Goal: Book appointment/travel/reservation

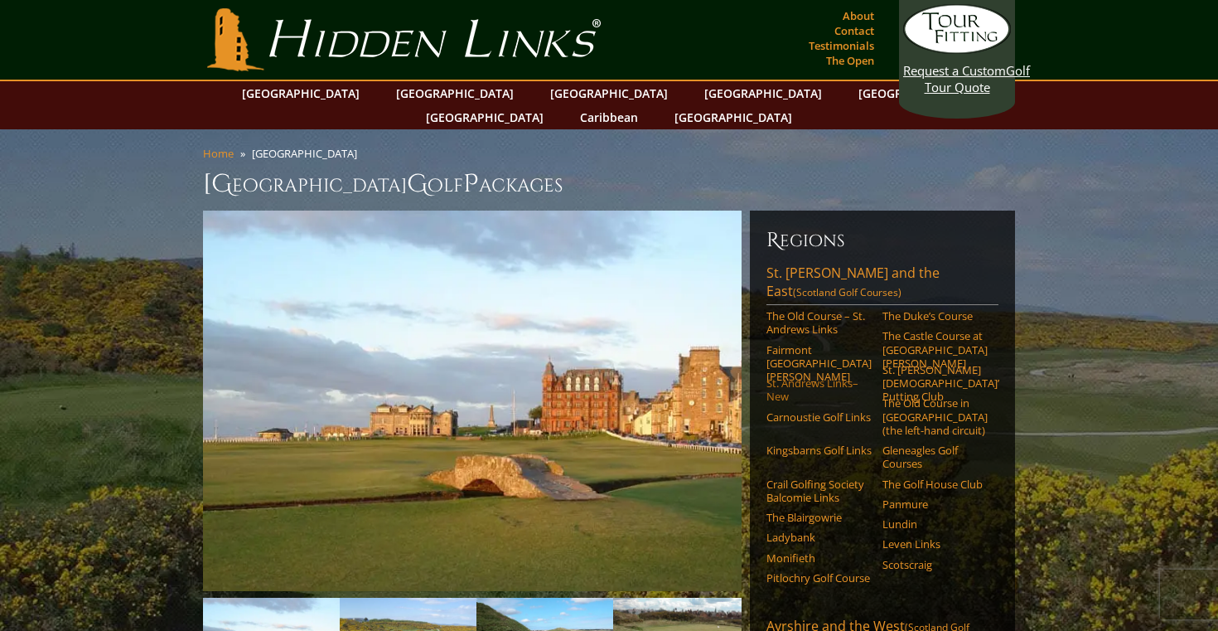
click at [794, 376] on link "St. Andrews Links–New" at bounding box center [819, 389] width 105 height 27
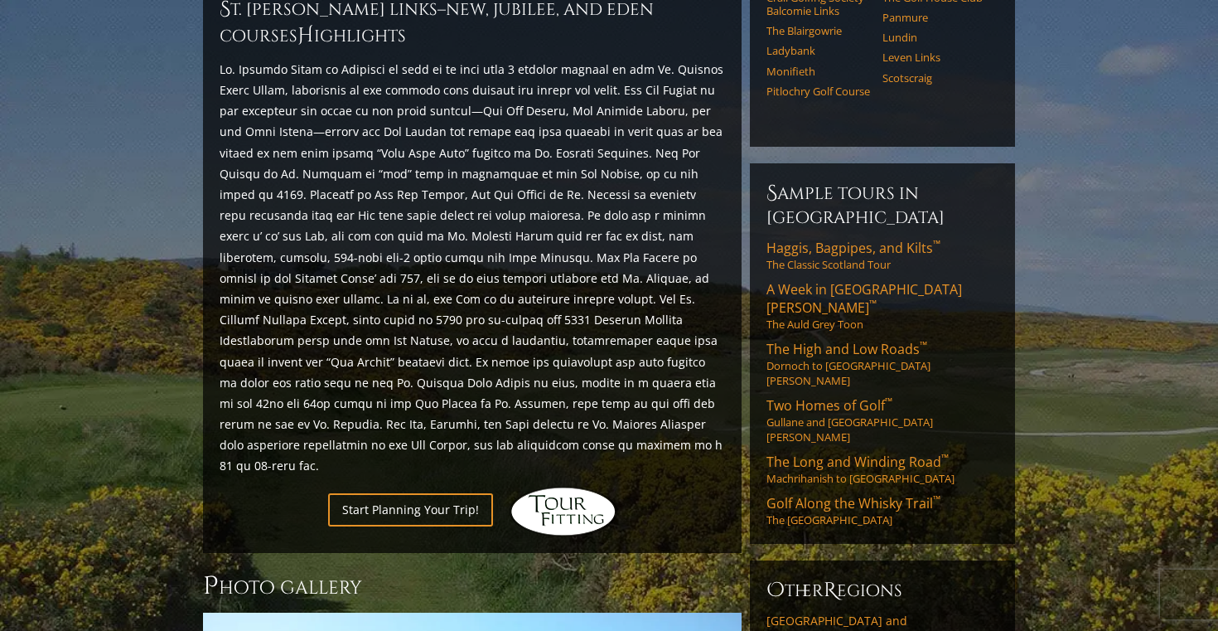
scroll to position [756, 0]
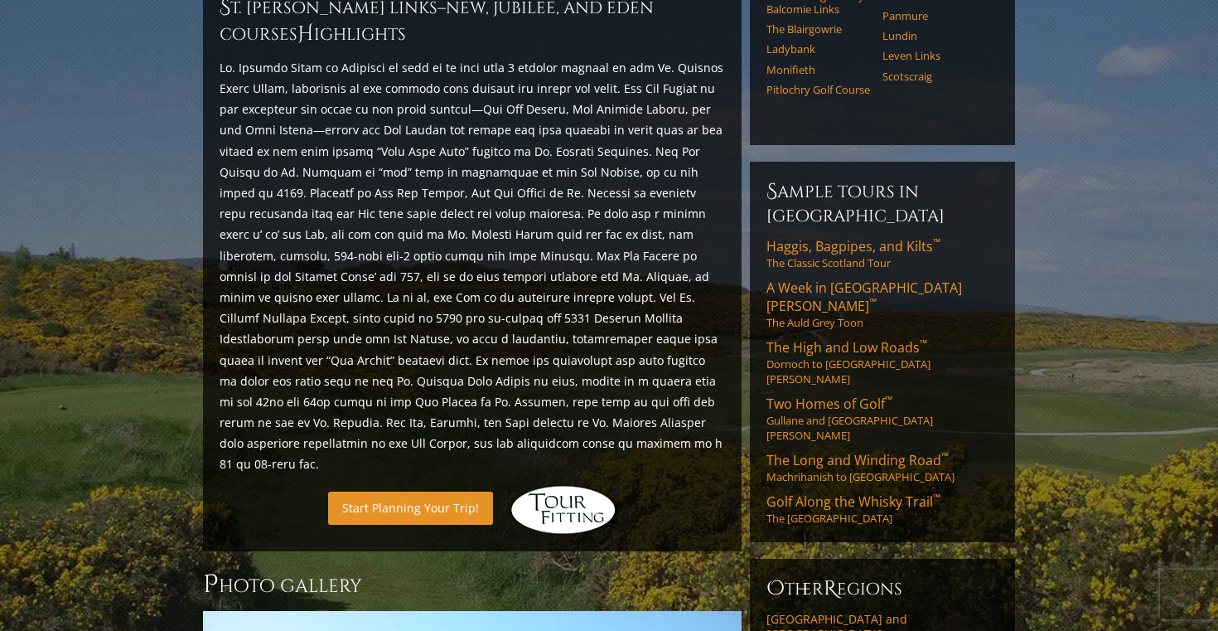
click at [424, 491] on link "Start Planning Your Trip!" at bounding box center [410, 507] width 165 height 32
